Goal: Information Seeking & Learning: Learn about a topic

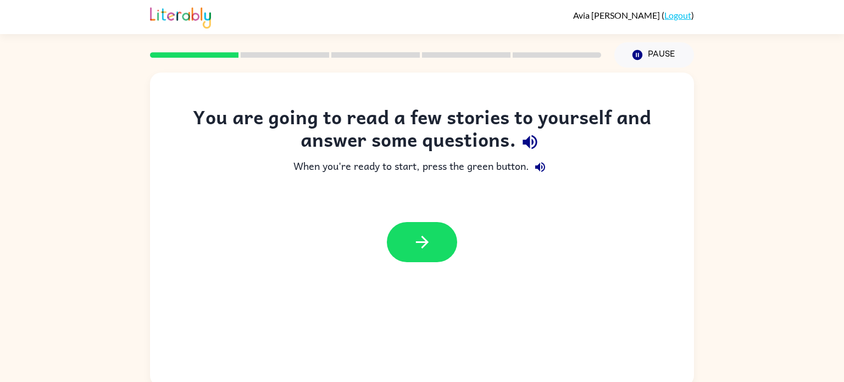
click at [529, 141] on icon "button" at bounding box center [530, 142] width 14 height 14
click at [438, 246] on button "button" at bounding box center [422, 242] width 70 height 40
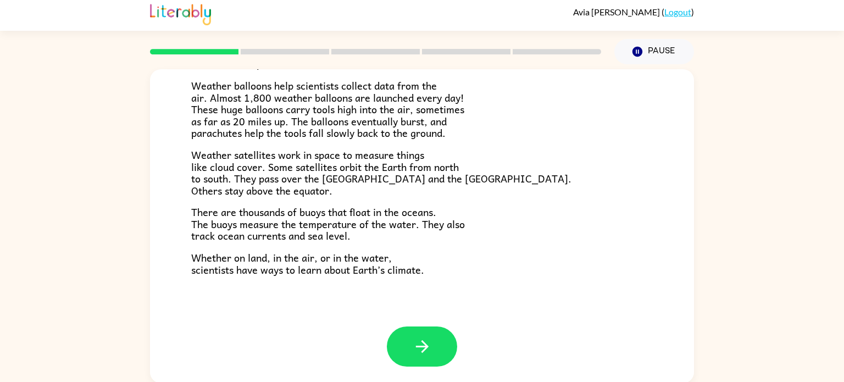
scroll to position [4, 0]
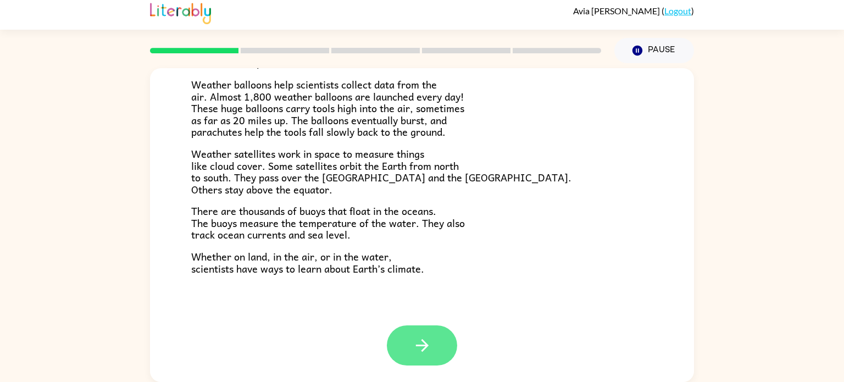
click at [427, 353] on icon "button" at bounding box center [422, 345] width 19 height 19
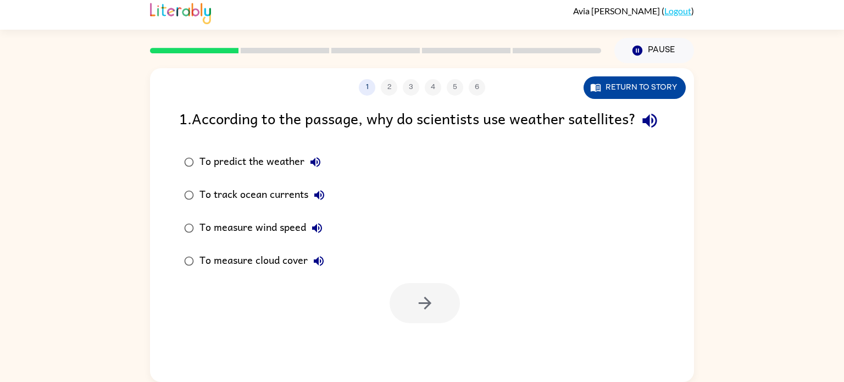
click at [632, 94] on button "Return to story" at bounding box center [635, 87] width 102 height 23
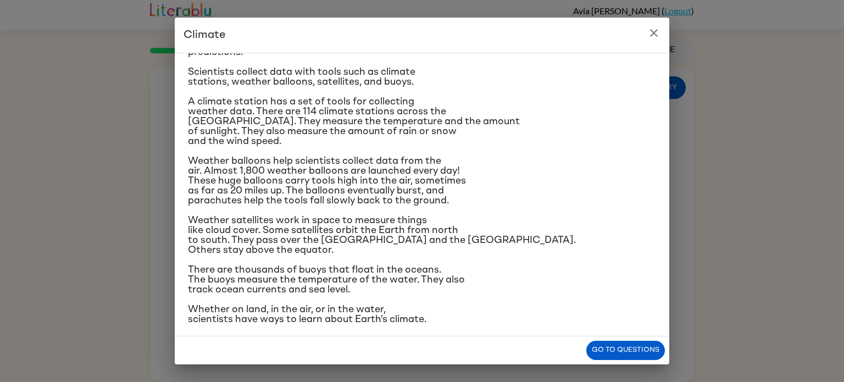
scroll to position [129, 0]
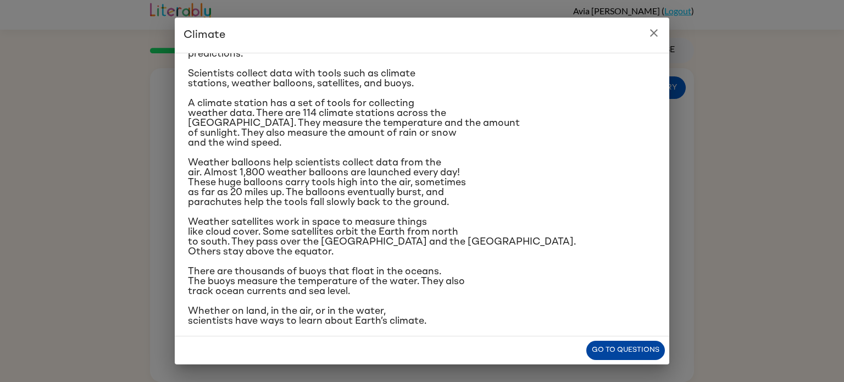
click at [606, 351] on button "Go to questions" at bounding box center [625, 350] width 79 height 19
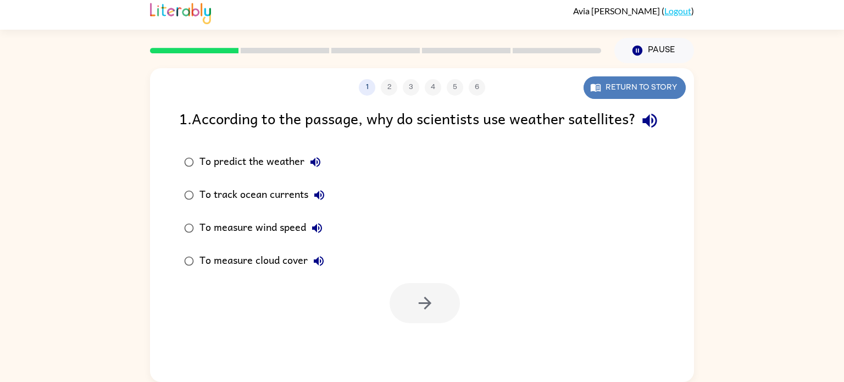
click at [642, 85] on button "Return to story" at bounding box center [635, 87] width 102 height 23
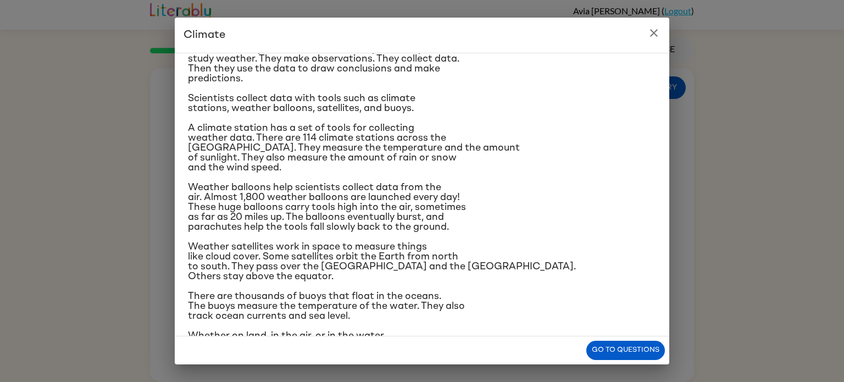
scroll to position [101, 0]
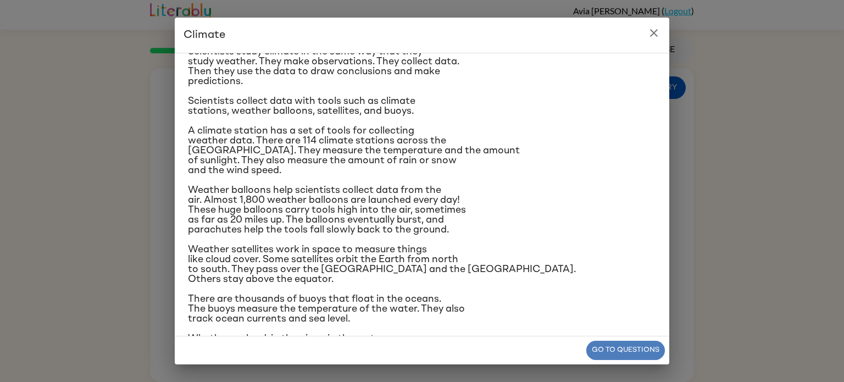
click at [634, 353] on button "Go to questions" at bounding box center [625, 350] width 79 height 19
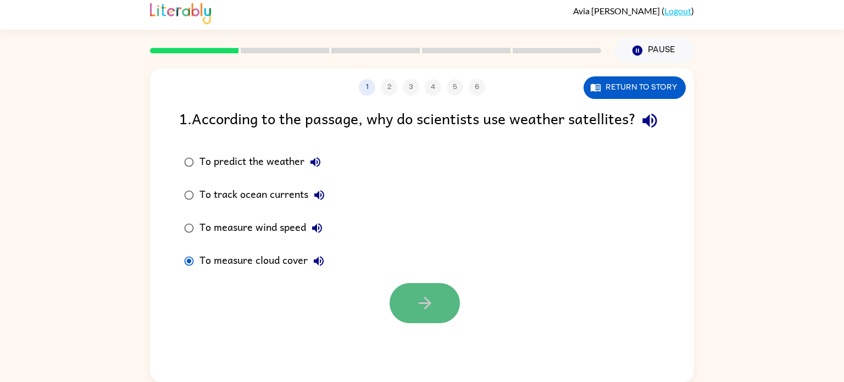
click at [426, 313] on icon "button" at bounding box center [425, 302] width 19 height 19
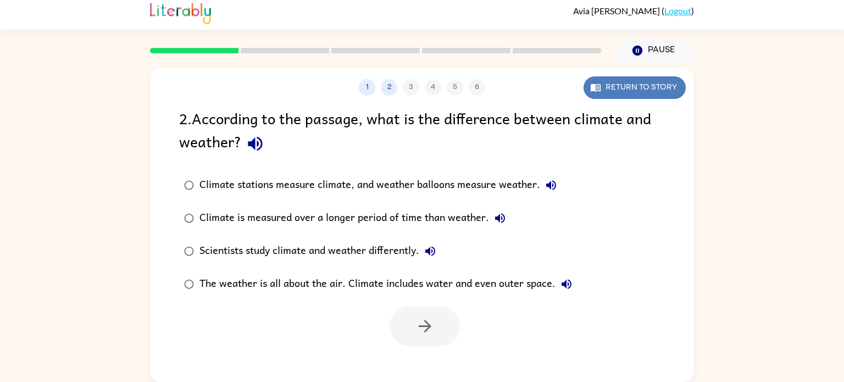
click at [644, 95] on button "Return to story" at bounding box center [635, 87] width 102 height 23
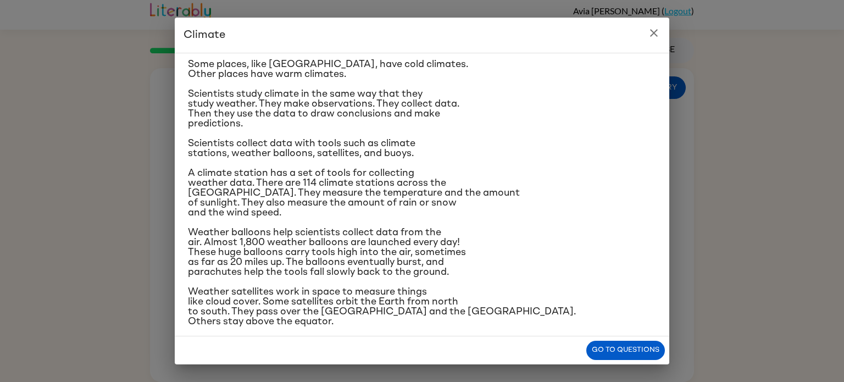
scroll to position [57, 0]
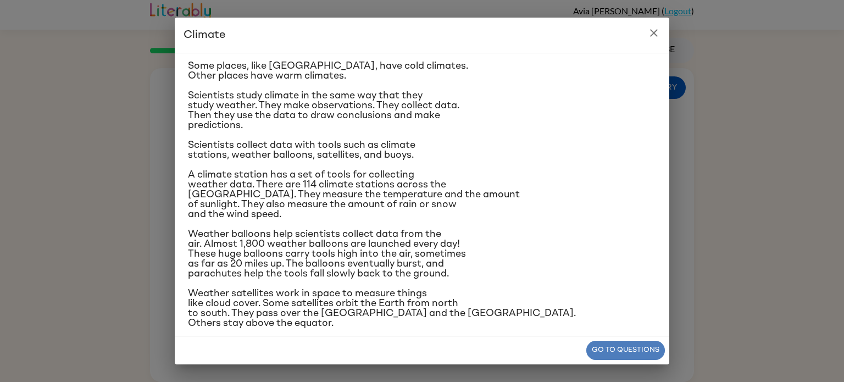
click at [615, 356] on button "Go to questions" at bounding box center [625, 350] width 79 height 19
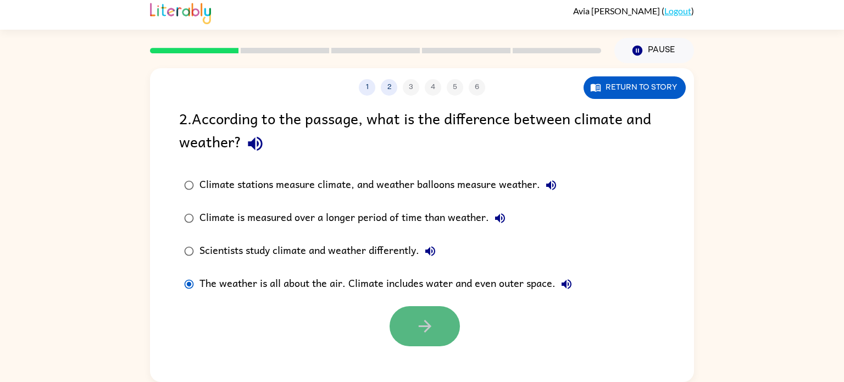
click at [441, 324] on button "button" at bounding box center [425, 326] width 70 height 40
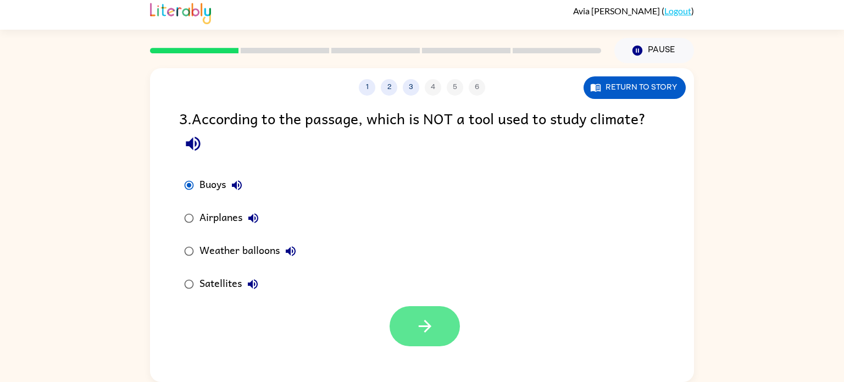
click at [434, 330] on icon "button" at bounding box center [425, 326] width 19 height 19
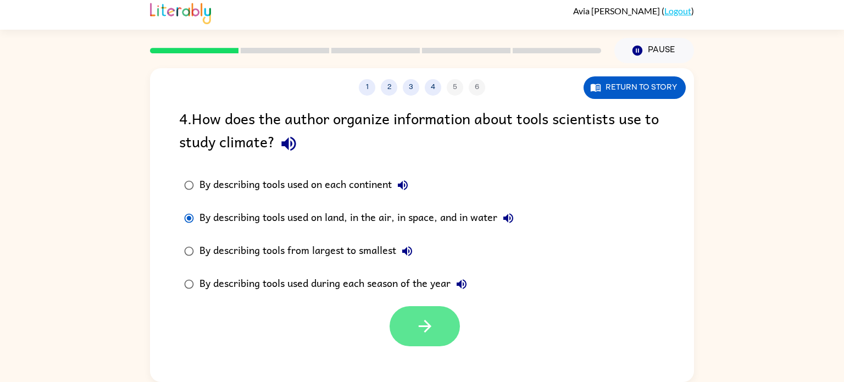
click at [439, 333] on button "button" at bounding box center [425, 326] width 70 height 40
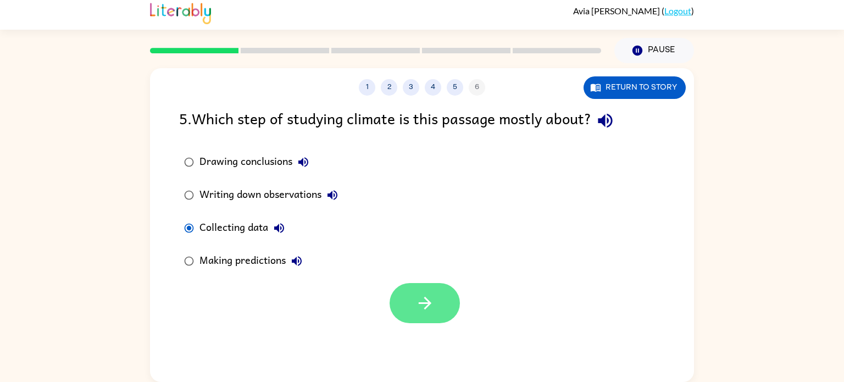
click at [416, 299] on icon "button" at bounding box center [425, 302] width 19 height 19
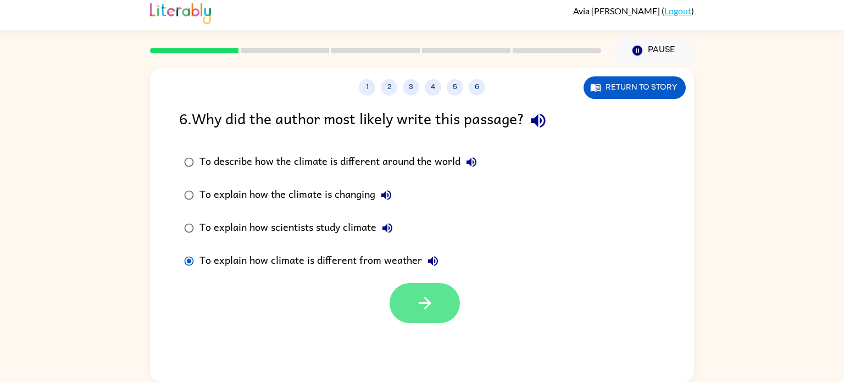
click at [432, 291] on button "button" at bounding box center [425, 303] width 70 height 40
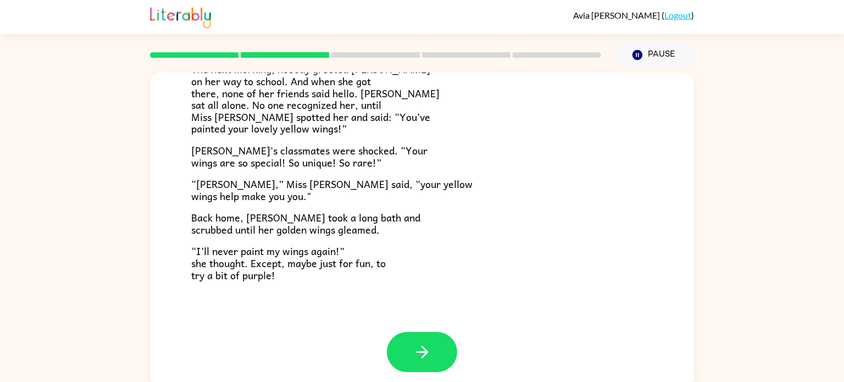
scroll to position [306, 0]
click at [420, 342] on icon "button" at bounding box center [422, 351] width 19 height 19
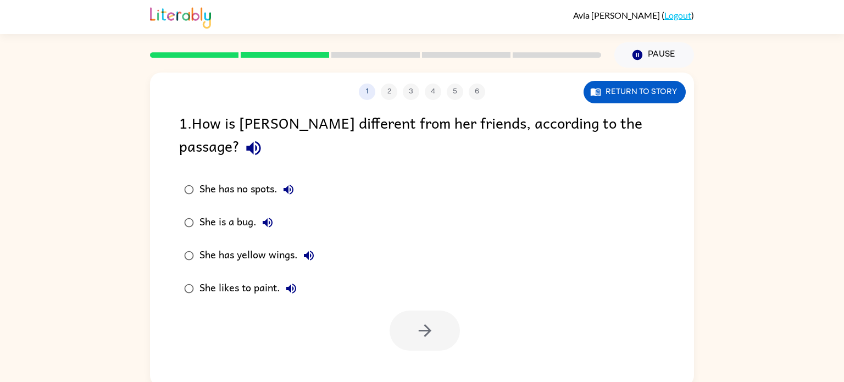
scroll to position [0, 0]
click at [424, 321] on icon "button" at bounding box center [425, 330] width 19 height 19
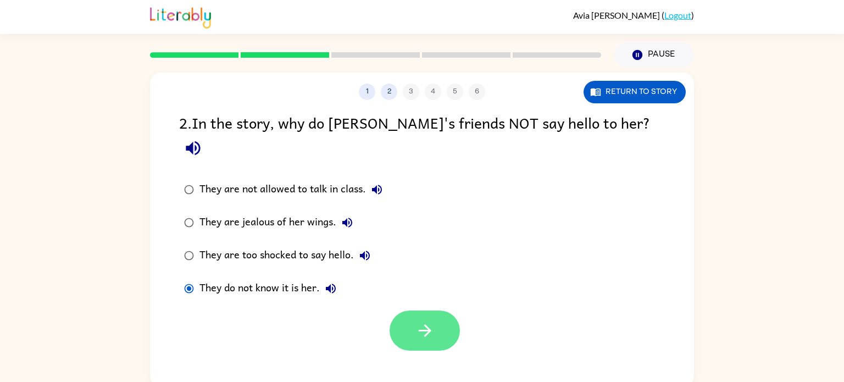
click at [419, 321] on icon "button" at bounding box center [425, 330] width 19 height 19
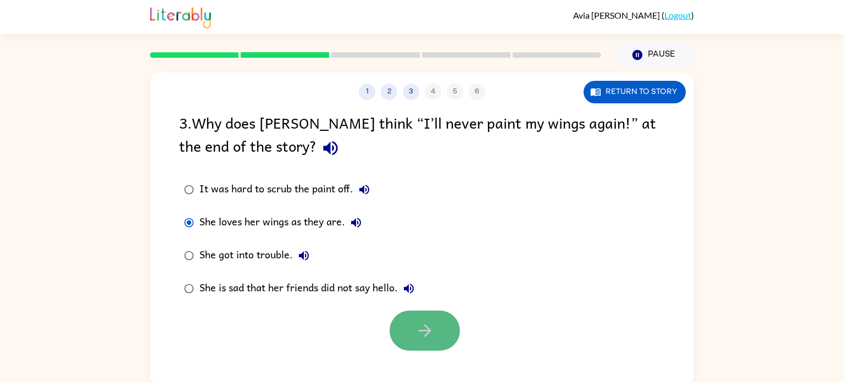
click at [416, 323] on icon "button" at bounding box center [425, 330] width 19 height 19
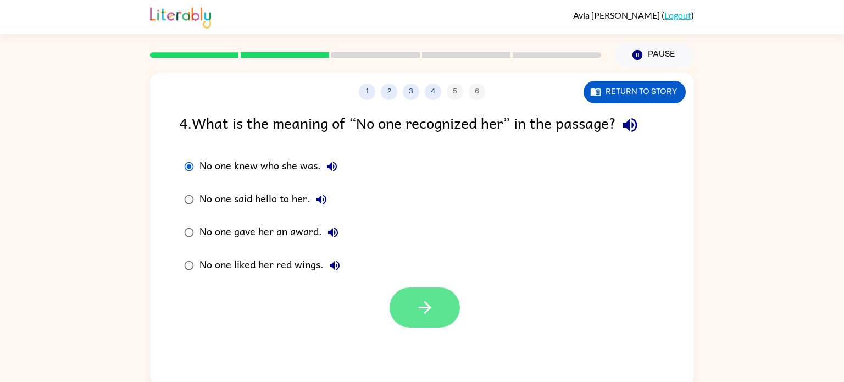
click at [435, 307] on button "button" at bounding box center [425, 307] width 70 height 40
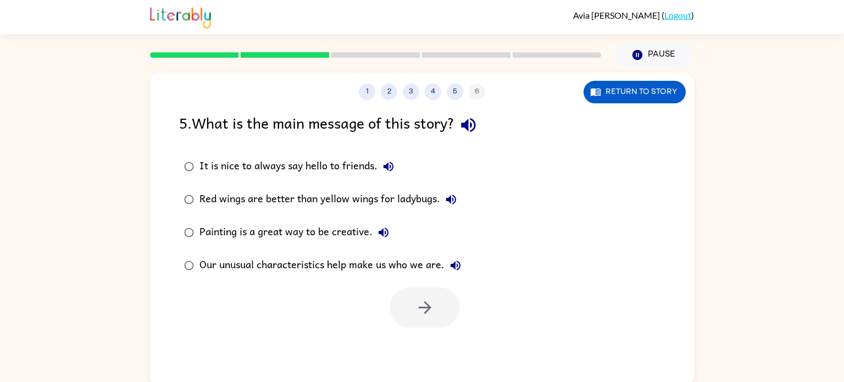
click at [223, 267] on div "Our unusual characteristics help make us who we are." at bounding box center [333, 265] width 267 height 22
click at [439, 305] on button "button" at bounding box center [425, 307] width 70 height 40
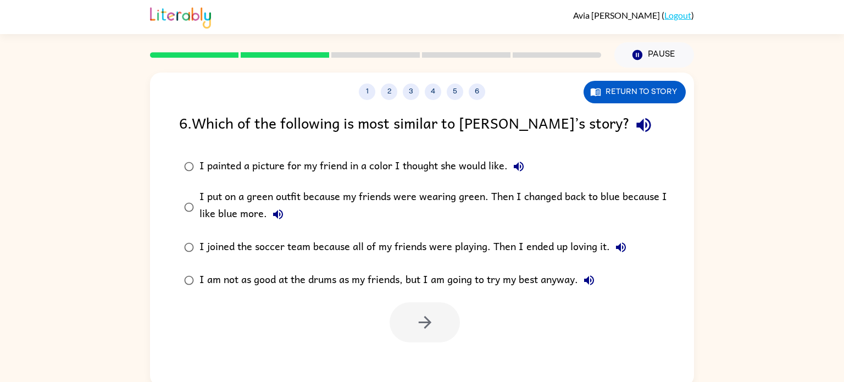
click at [233, 211] on div "I put on a green outfit because my friends were wearing green. Then I changed b…" at bounding box center [440, 207] width 480 height 37
click at [433, 324] on icon "button" at bounding box center [425, 322] width 19 height 19
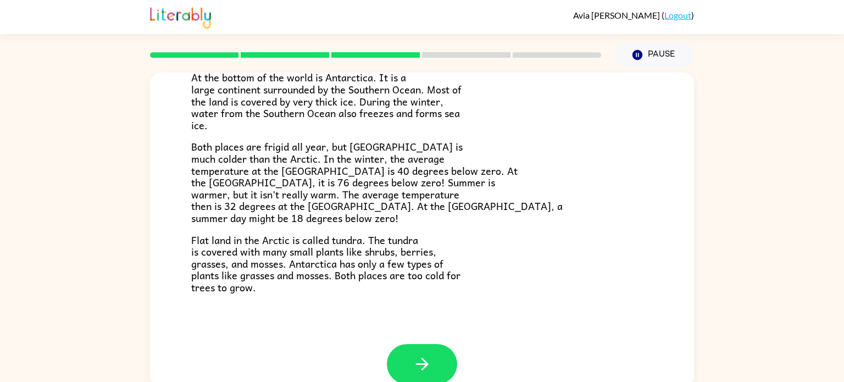
scroll to position [213, 0]
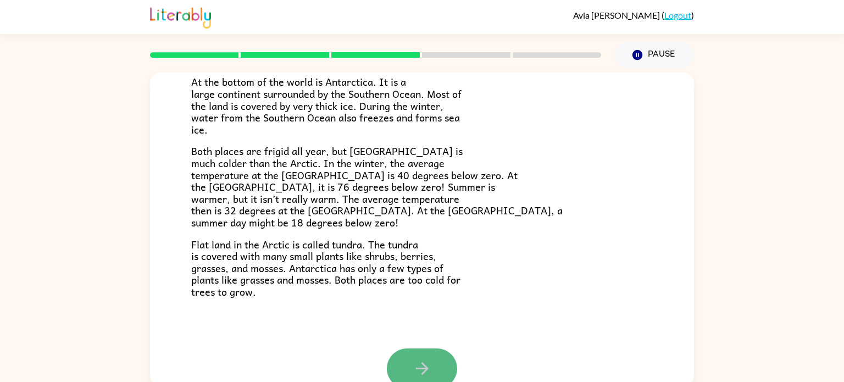
click at [407, 360] on button "button" at bounding box center [422, 368] width 70 height 40
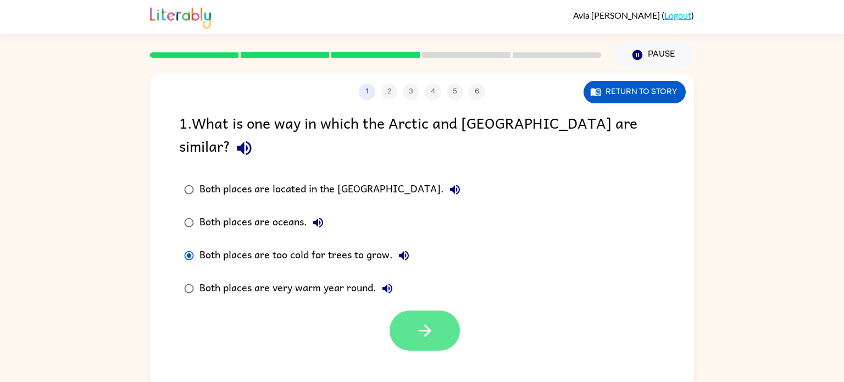
click at [436, 311] on button "button" at bounding box center [425, 331] width 70 height 40
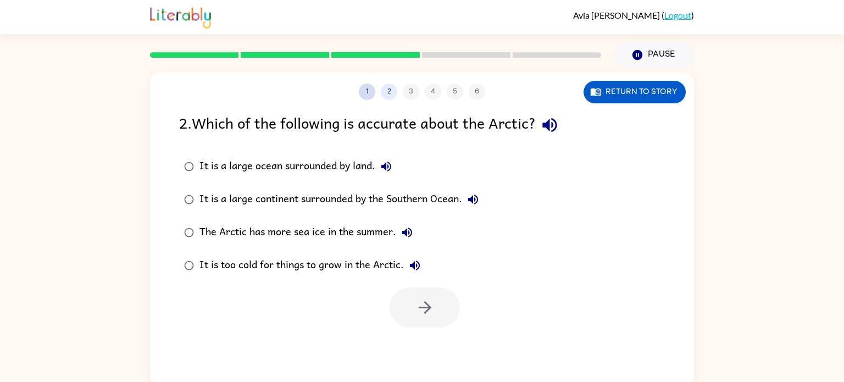
click at [369, 97] on button "1" at bounding box center [367, 92] width 16 height 16
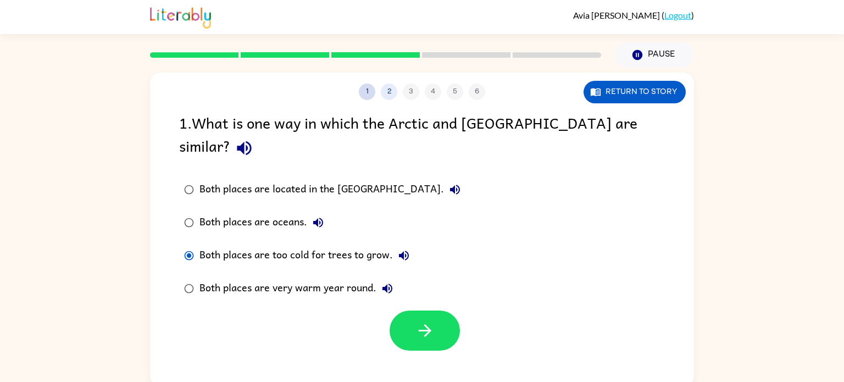
click at [369, 97] on button "1" at bounding box center [367, 92] width 16 height 16
click at [432, 321] on icon "button" at bounding box center [425, 330] width 19 height 19
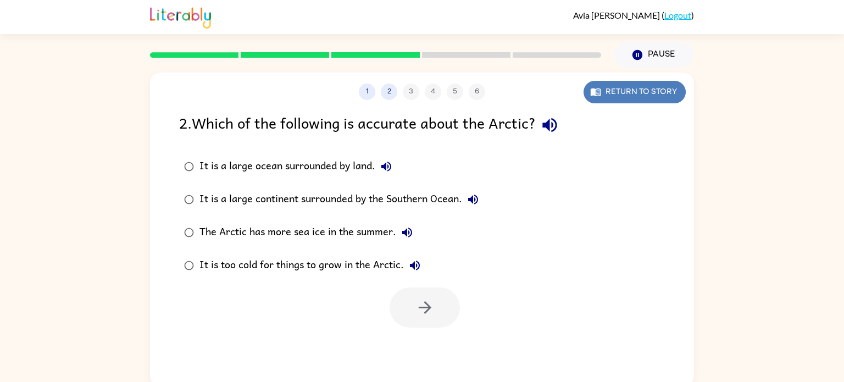
click at [624, 99] on button "Return to story" at bounding box center [635, 92] width 102 height 23
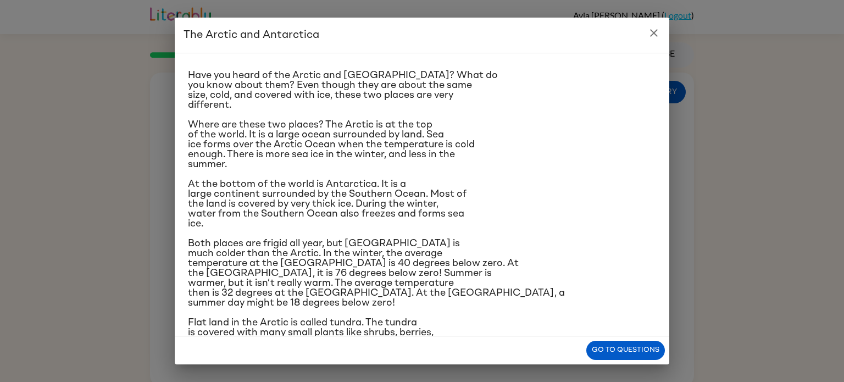
scroll to position [20, 0]
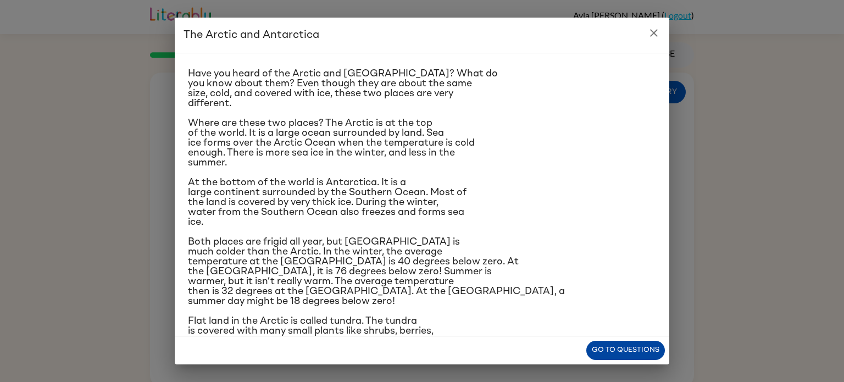
click at [599, 357] on button "Go to questions" at bounding box center [625, 350] width 79 height 19
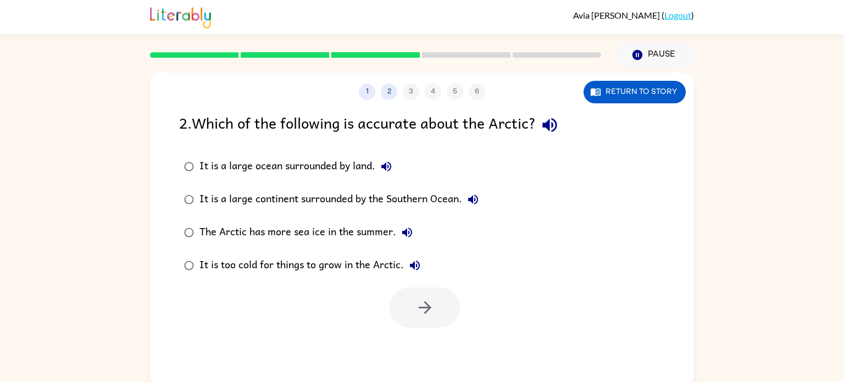
click at [334, 166] on div "It is a large ocean surrounded by land." at bounding box center [299, 167] width 198 height 22
click at [432, 312] on icon "button" at bounding box center [425, 307] width 19 height 19
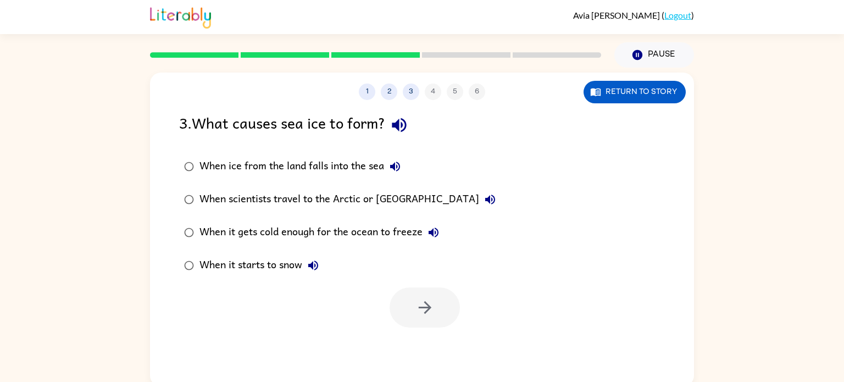
click at [414, 231] on div "When it gets cold enough for the ocean to freeze" at bounding box center [322, 232] width 245 height 22
click at [419, 306] on icon "button" at bounding box center [425, 307] width 19 height 19
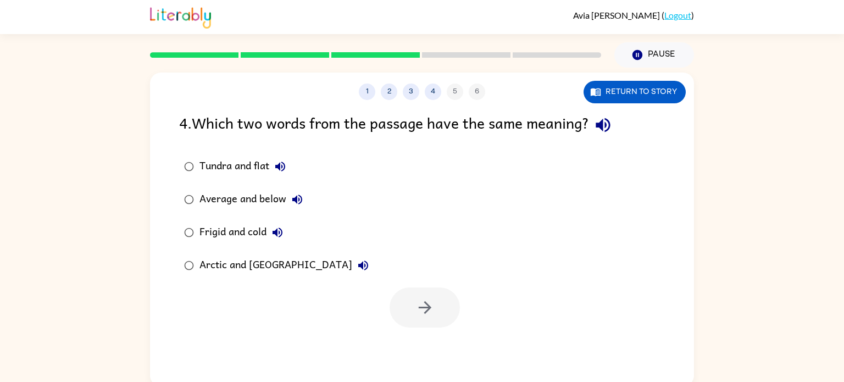
click at [248, 226] on div "Frigid and cold" at bounding box center [244, 232] width 89 height 22
click at [417, 304] on icon "button" at bounding box center [425, 307] width 19 height 19
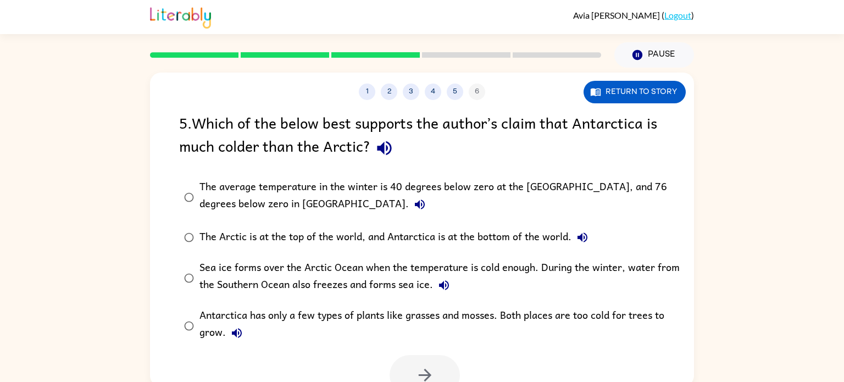
click at [284, 186] on div "The average temperature in the winter is 40 degrees below zero at the [GEOGRAPH…" at bounding box center [440, 197] width 480 height 37
click at [439, 364] on button "button" at bounding box center [425, 375] width 70 height 40
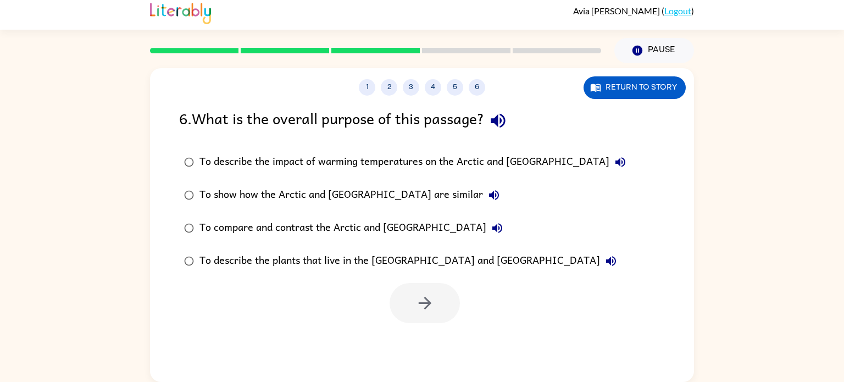
scroll to position [0, 0]
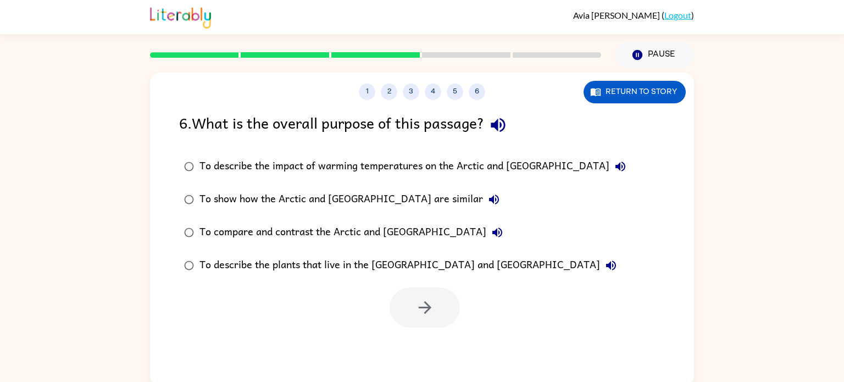
click at [243, 230] on div "To compare and contrast the Arctic and [GEOGRAPHIC_DATA]" at bounding box center [354, 232] width 309 height 22
click at [407, 314] on button "button" at bounding box center [425, 307] width 70 height 40
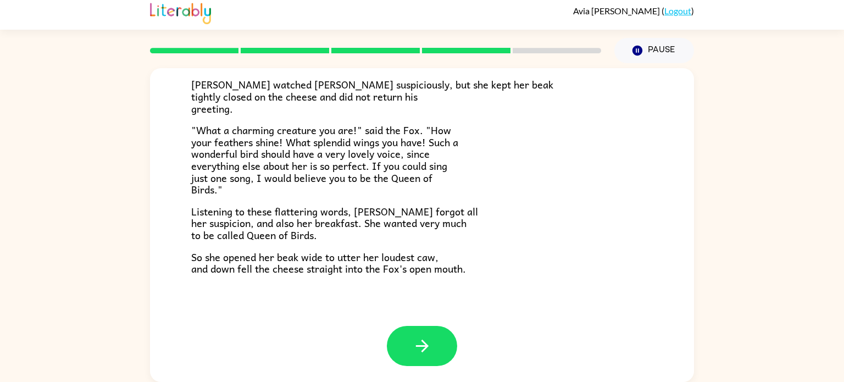
scroll to position [216, 0]
click at [436, 347] on button "button" at bounding box center [422, 346] width 70 height 40
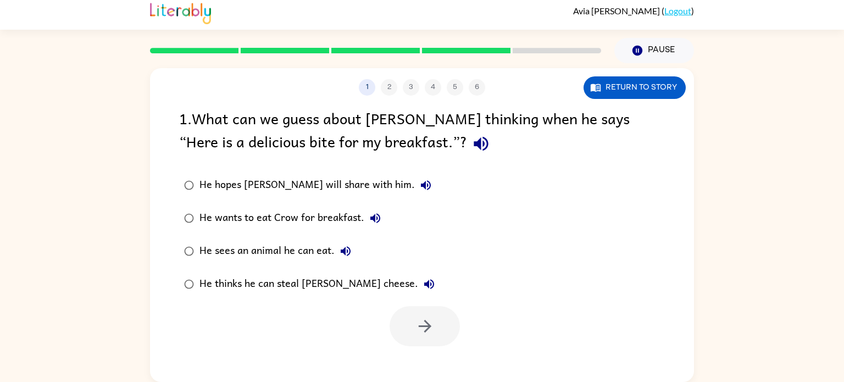
click at [350, 280] on div "He thinks he can steal [PERSON_NAME] cheese." at bounding box center [320, 284] width 241 height 22
click at [410, 323] on button "button" at bounding box center [425, 326] width 70 height 40
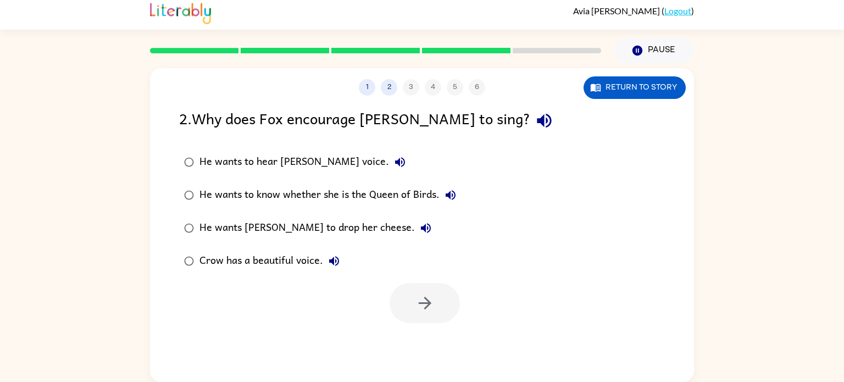
click at [287, 228] on div "He wants [PERSON_NAME] to drop her cheese." at bounding box center [318, 228] width 237 height 22
click at [410, 310] on button "button" at bounding box center [425, 303] width 70 height 40
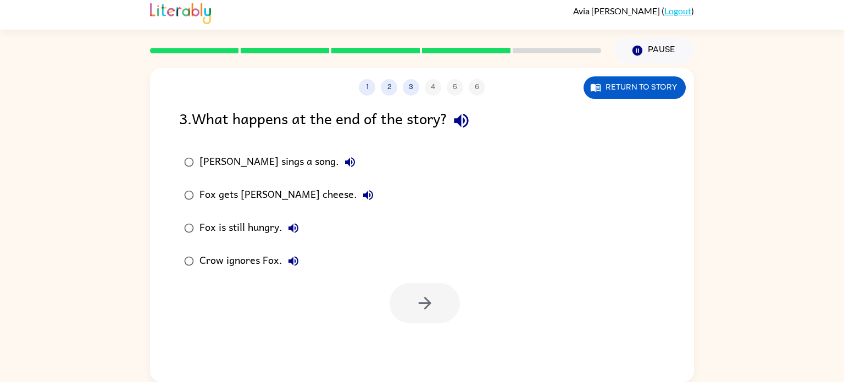
click at [262, 192] on div "Fox gets [PERSON_NAME] cheese." at bounding box center [290, 195] width 180 height 22
click at [416, 295] on icon "button" at bounding box center [425, 302] width 19 height 19
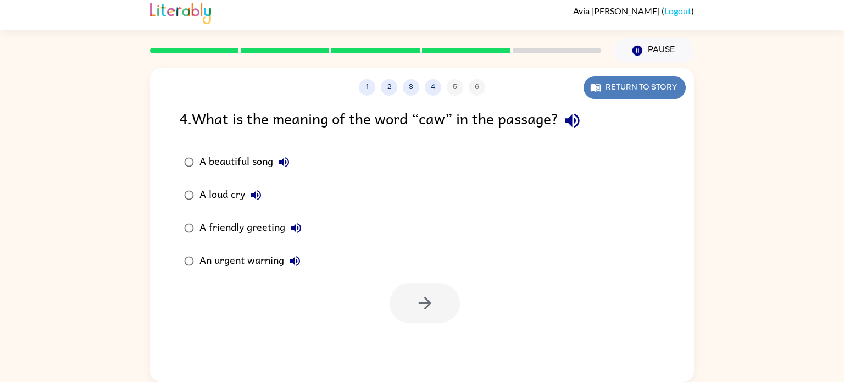
click at [635, 90] on button "Return to story" at bounding box center [635, 87] width 102 height 23
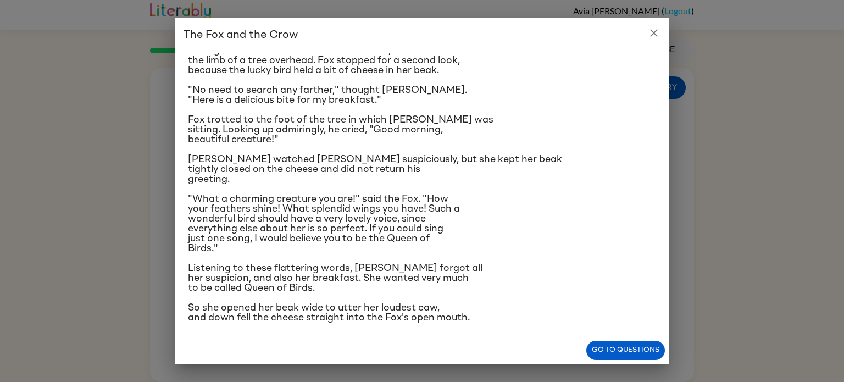
scroll to position [41, 0]
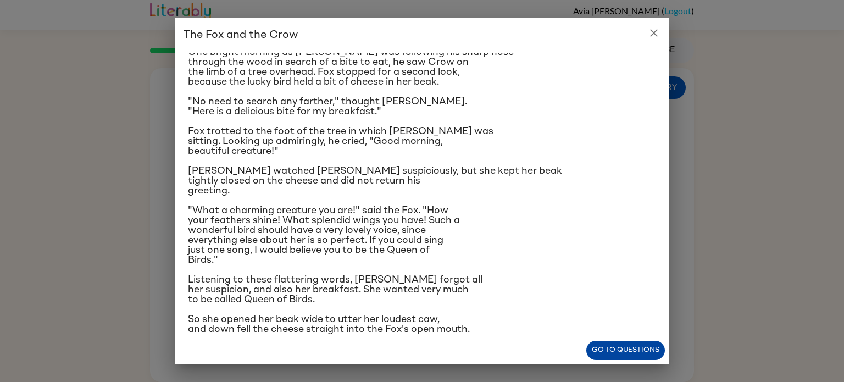
click at [599, 355] on button "Go to questions" at bounding box center [625, 350] width 79 height 19
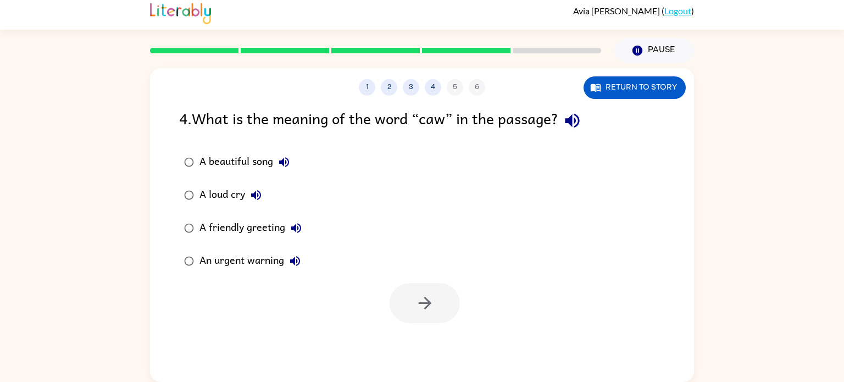
click at [220, 191] on div "A loud cry" at bounding box center [234, 195] width 68 height 22
click at [423, 292] on button "button" at bounding box center [425, 303] width 70 height 40
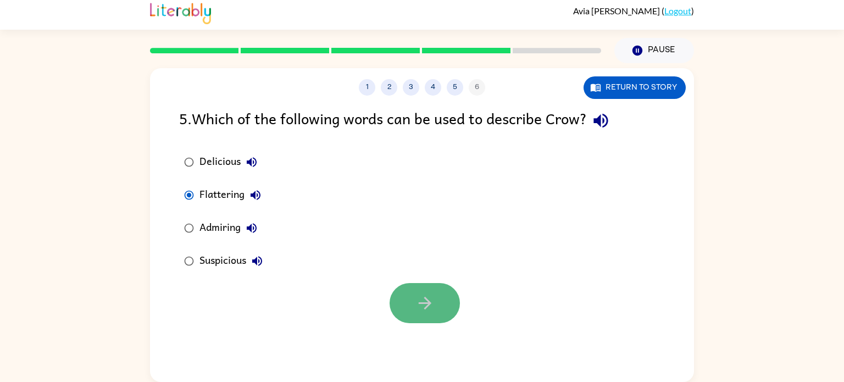
click at [422, 293] on icon "button" at bounding box center [425, 302] width 19 height 19
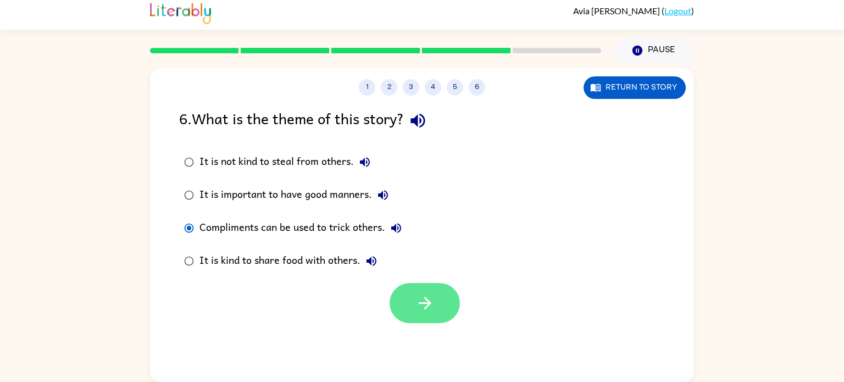
click at [405, 297] on button "button" at bounding box center [425, 303] width 70 height 40
